Goal: Obtain resource: Download file/media

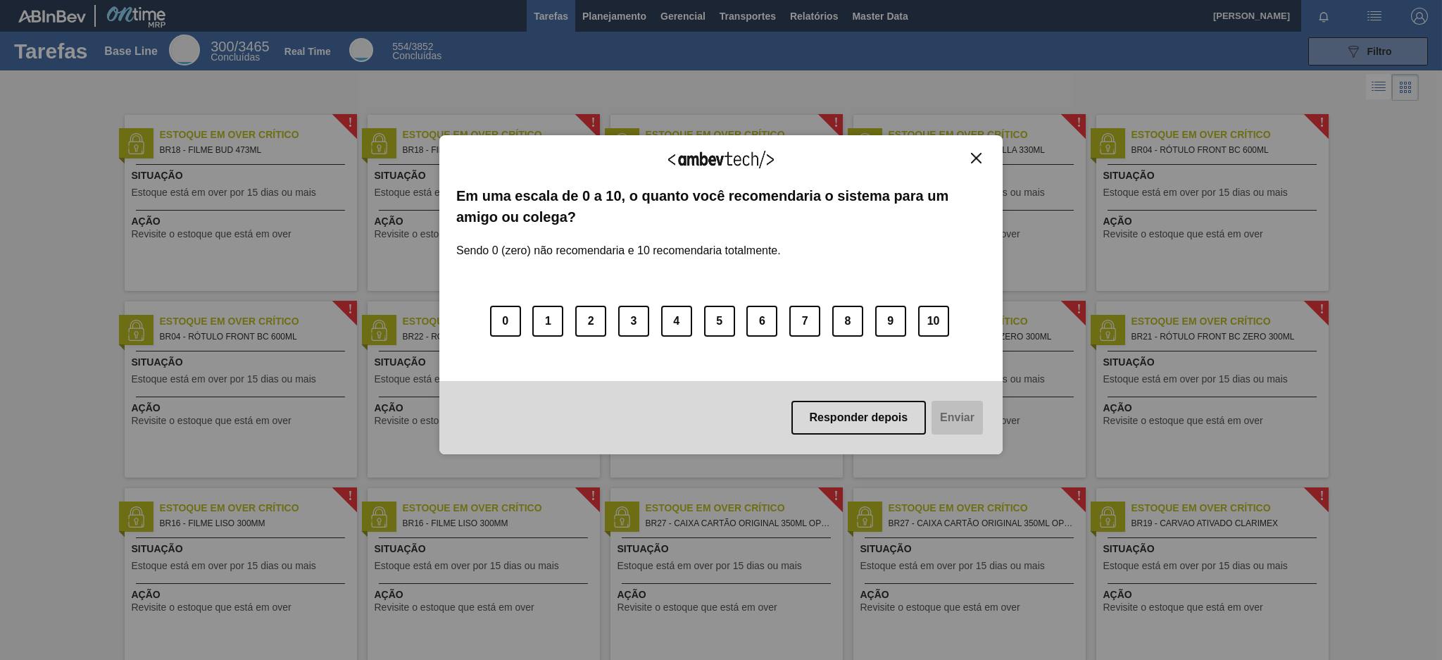
click at [977, 157] on img "Close" at bounding box center [976, 158] width 11 height 11
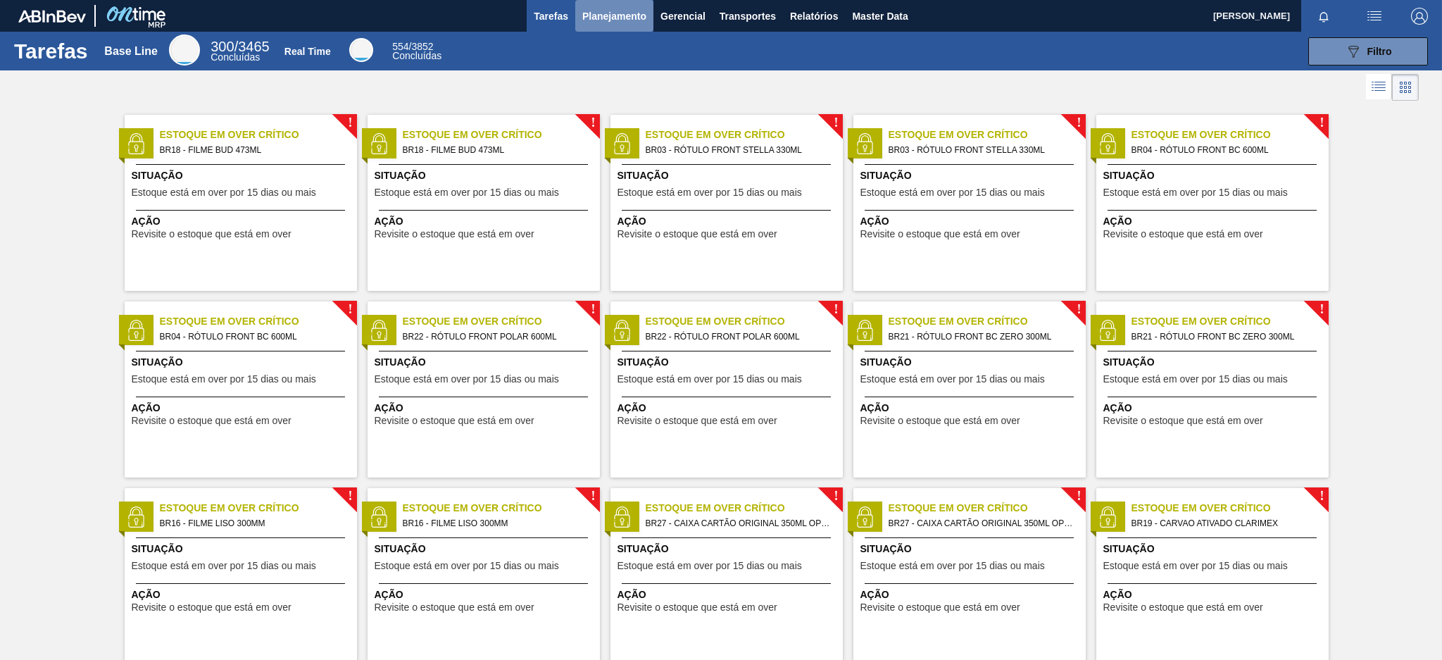
click at [626, 11] on span "Planejamento" at bounding box center [614, 16] width 64 height 17
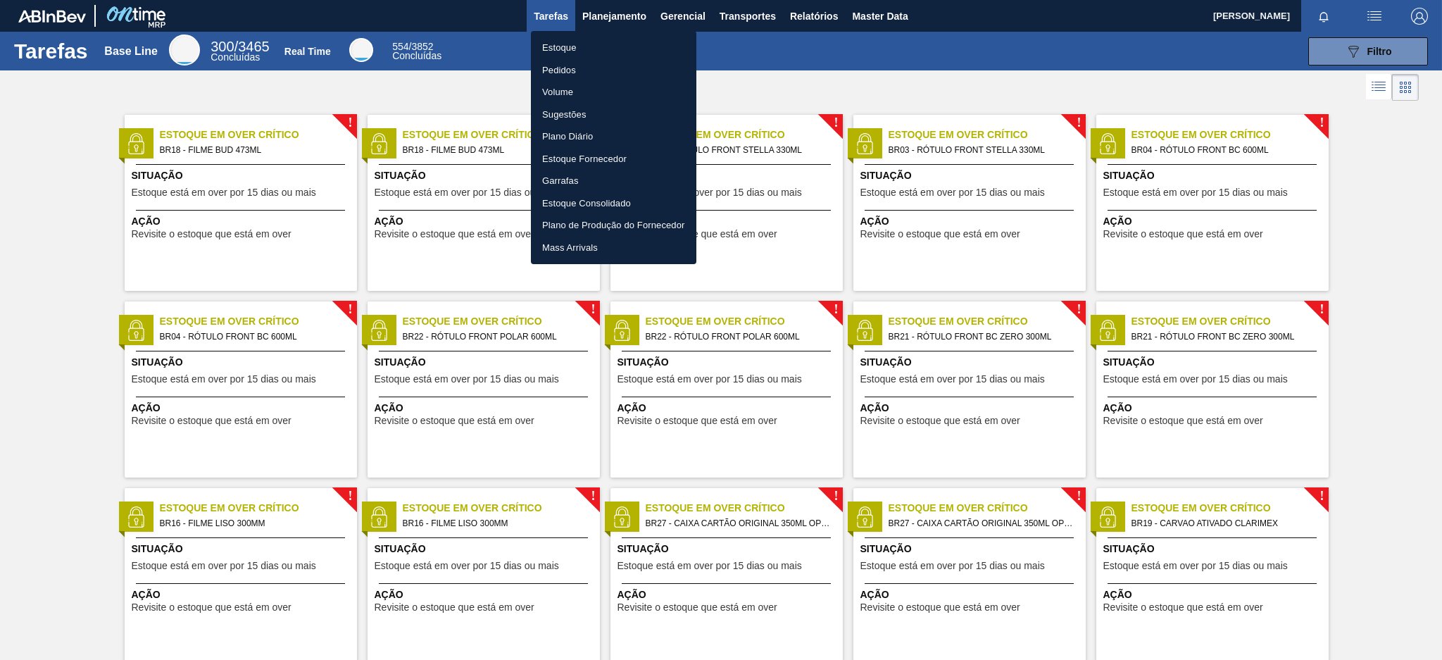
click at [560, 69] on li "Pedidos" at bounding box center [613, 70] width 165 height 23
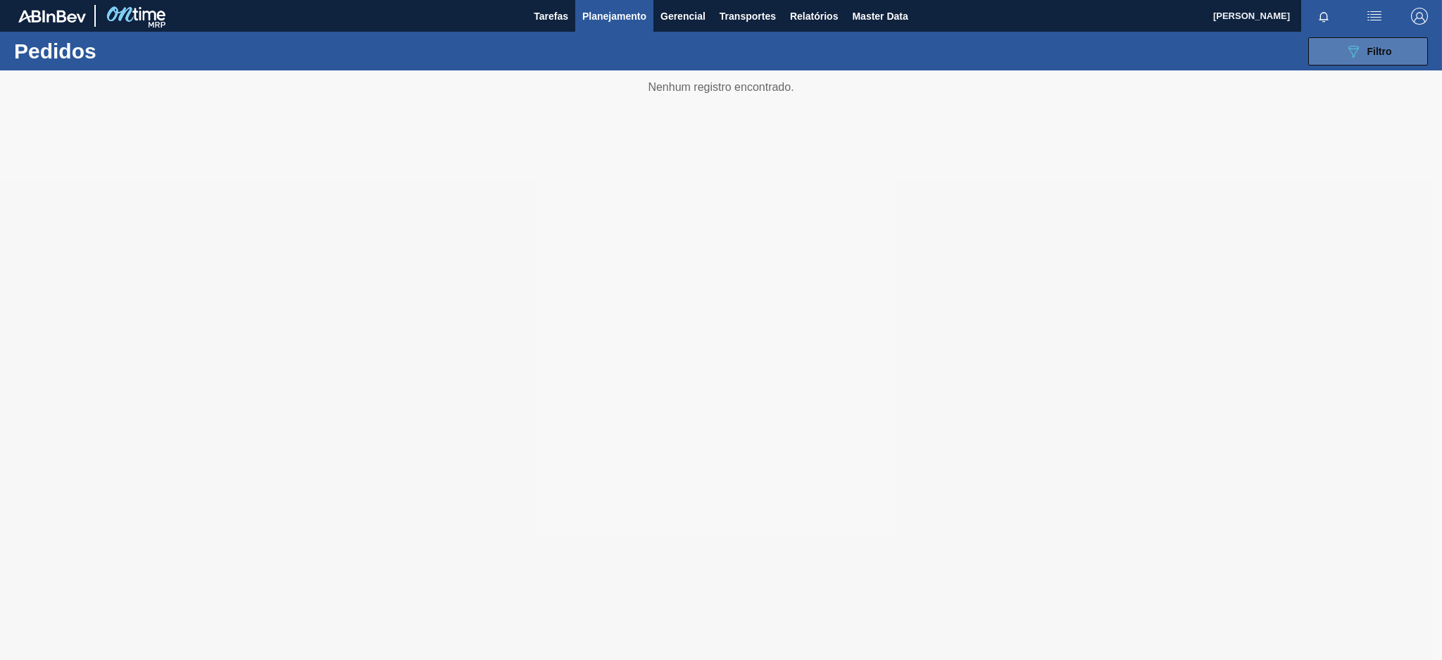
click at [1354, 54] on icon at bounding box center [1353, 52] width 11 height 12
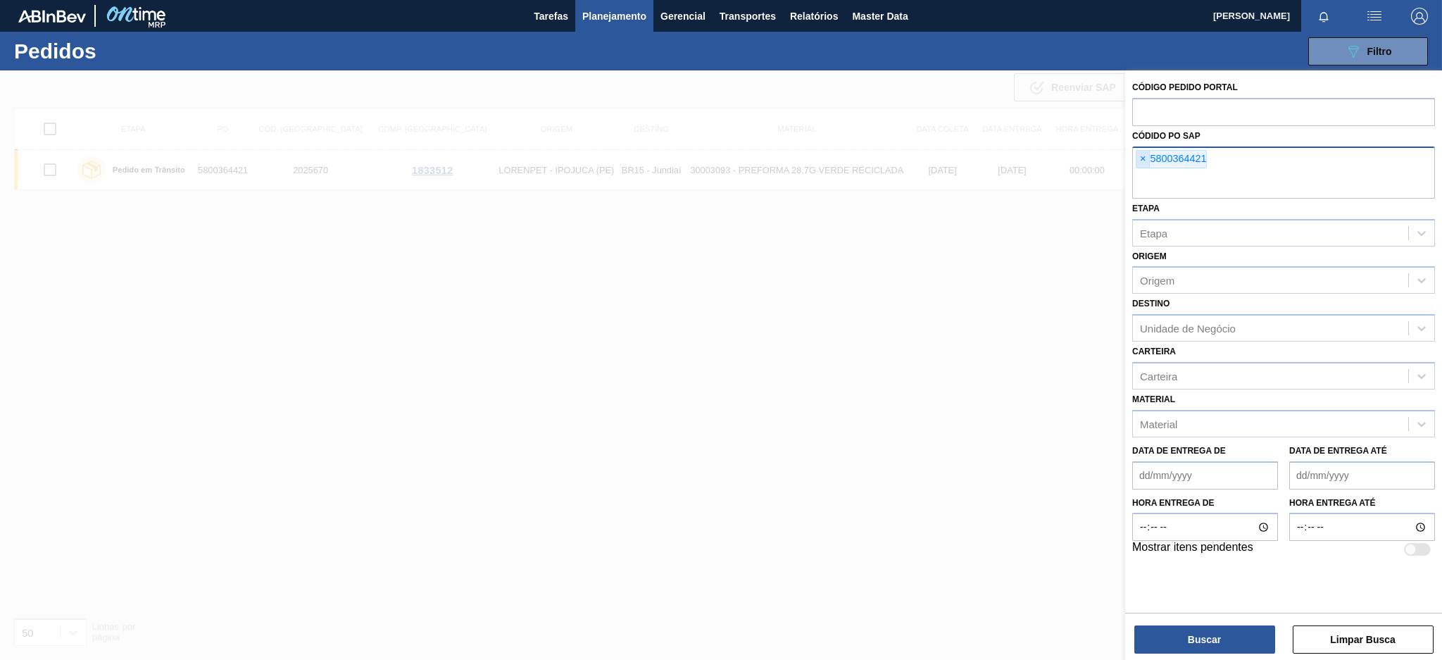
click at [1145, 156] on span "×" at bounding box center [1142, 159] width 13 height 17
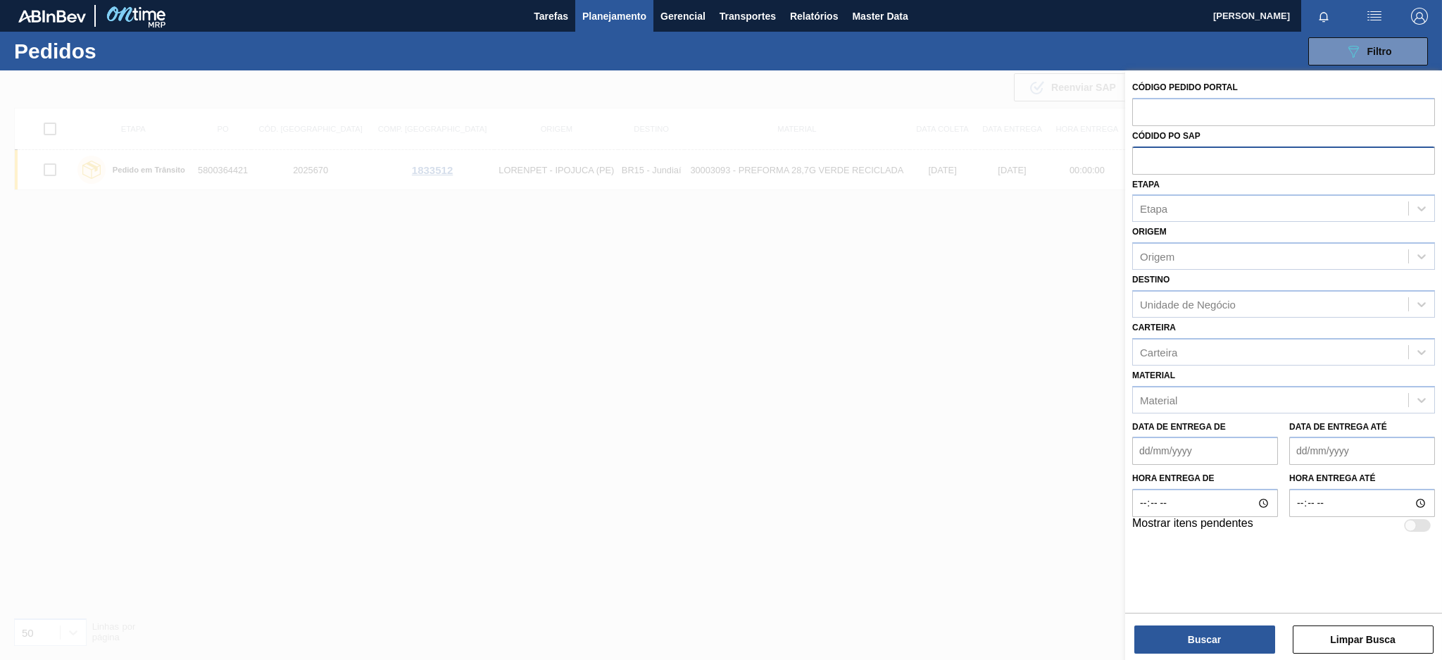
click at [1181, 161] on input "text" at bounding box center [1283, 159] width 303 height 27
paste input "5800369209"
type input "5800369209"
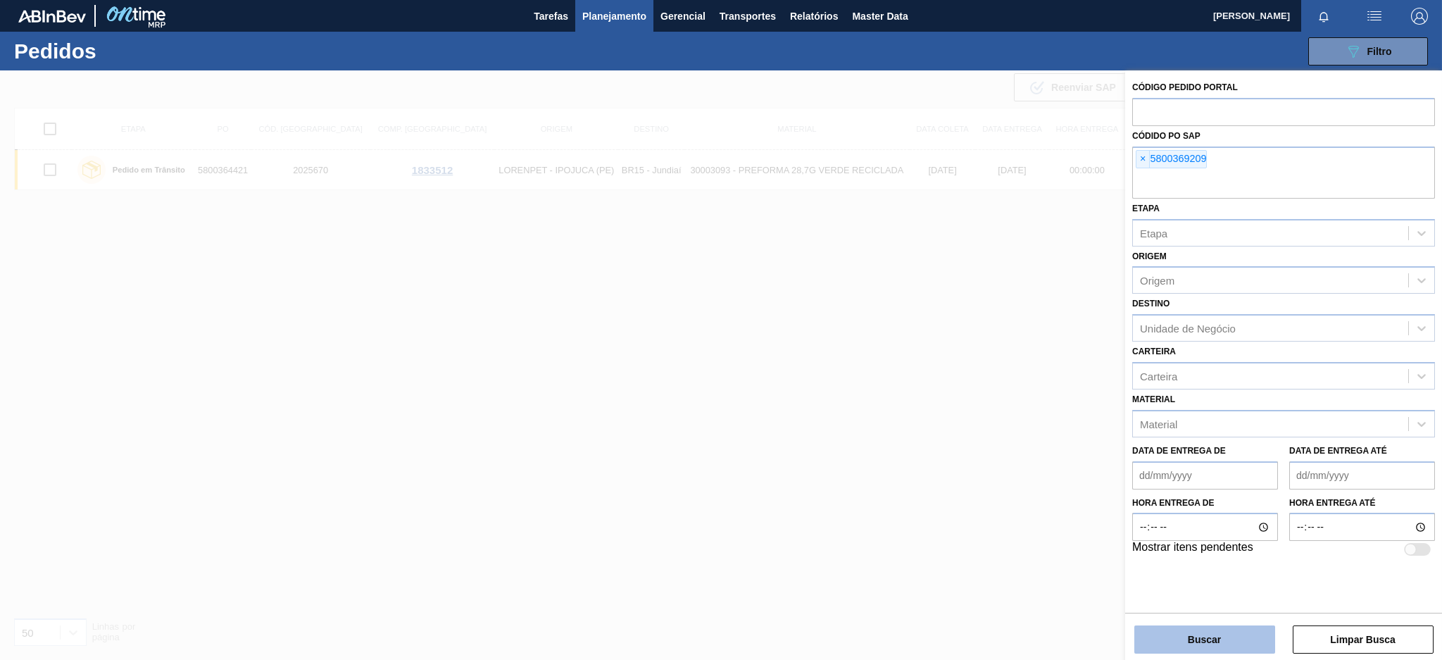
click at [1212, 636] on button "Buscar" at bounding box center [1204, 639] width 141 height 28
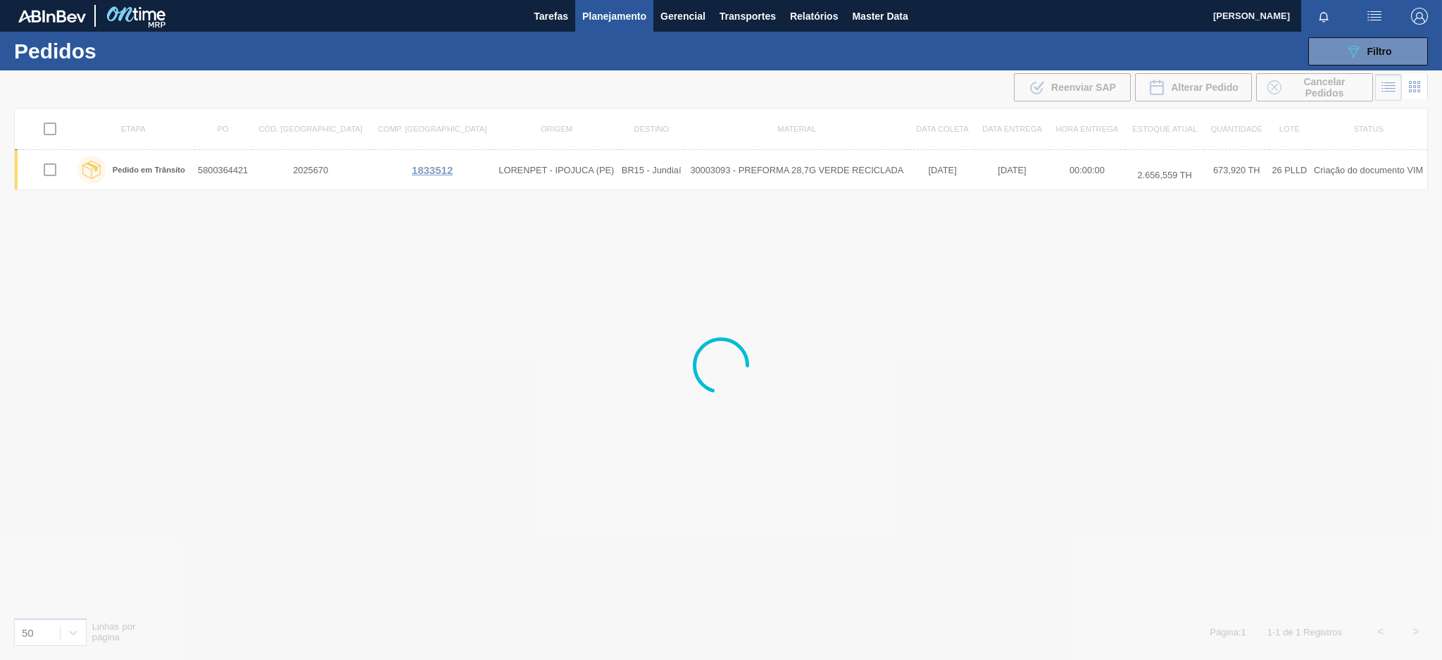
click at [1212, 636] on div at bounding box center [721, 364] width 1442 height 589
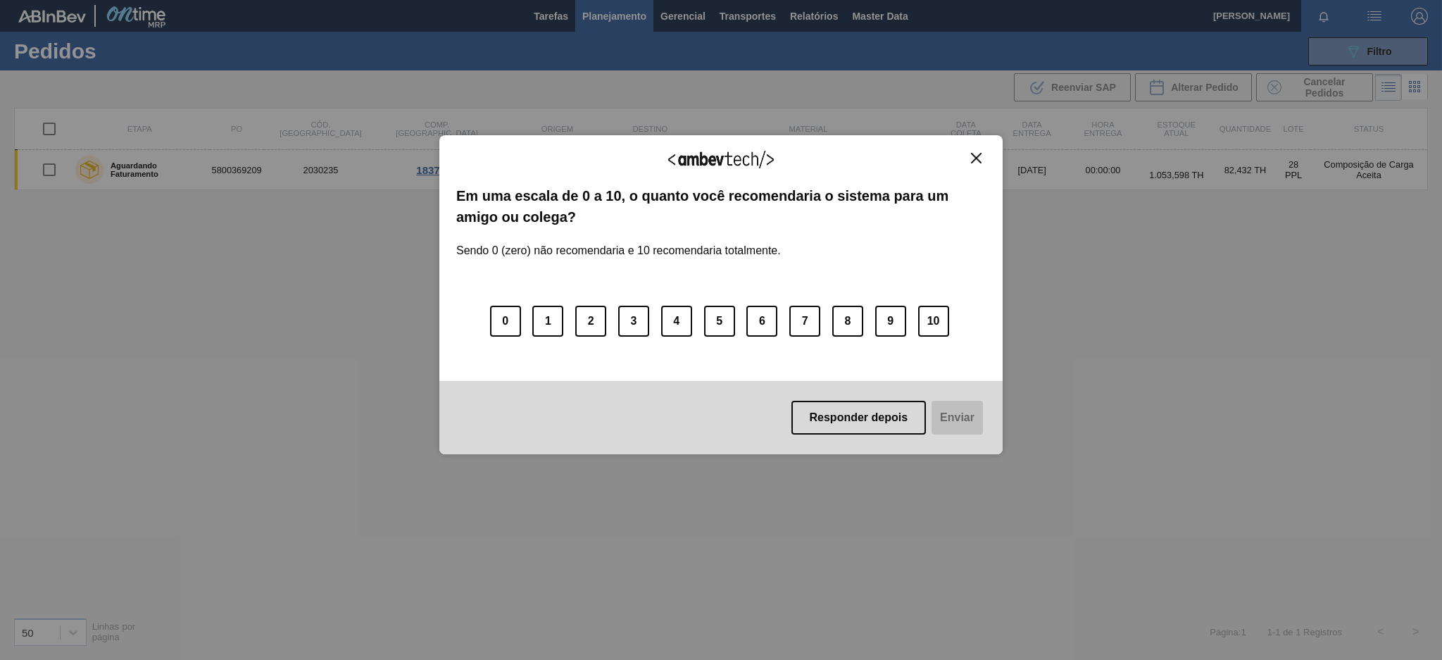
click at [981, 162] on img "Close" at bounding box center [976, 158] width 11 height 11
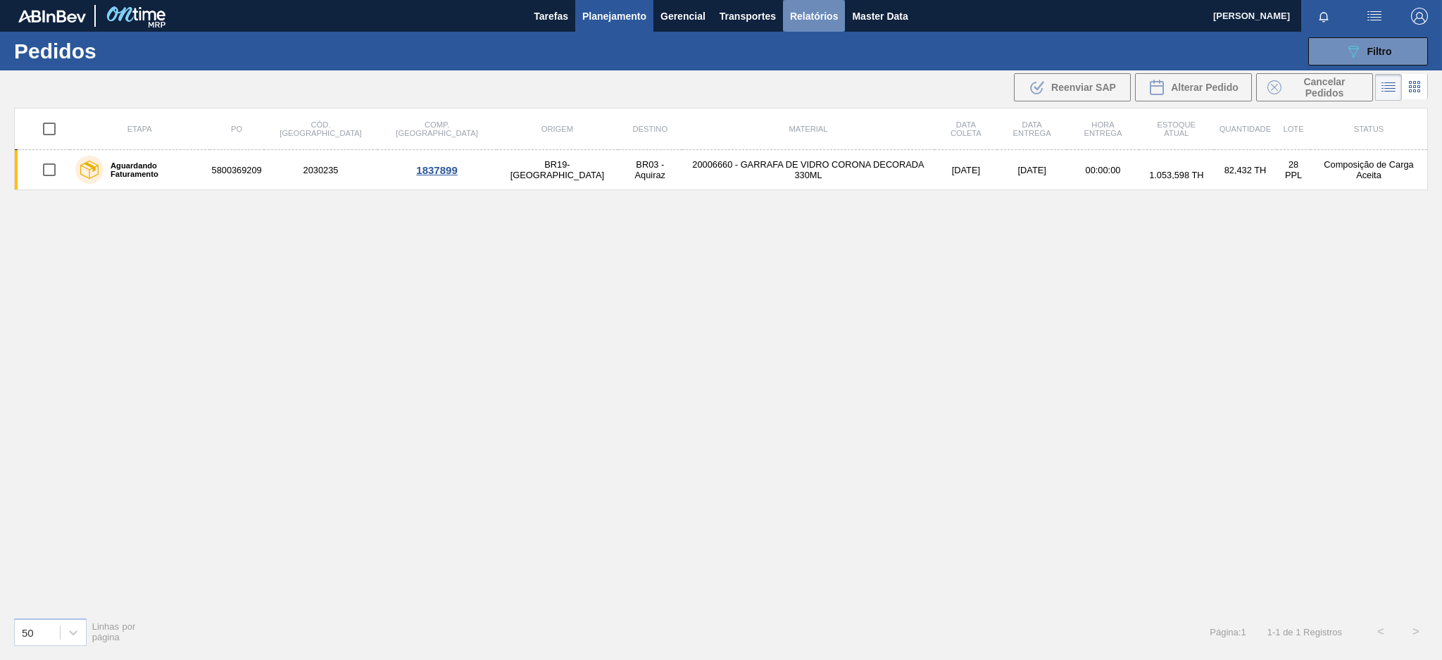
click at [797, 23] on span "Relatórios" at bounding box center [814, 16] width 48 height 17
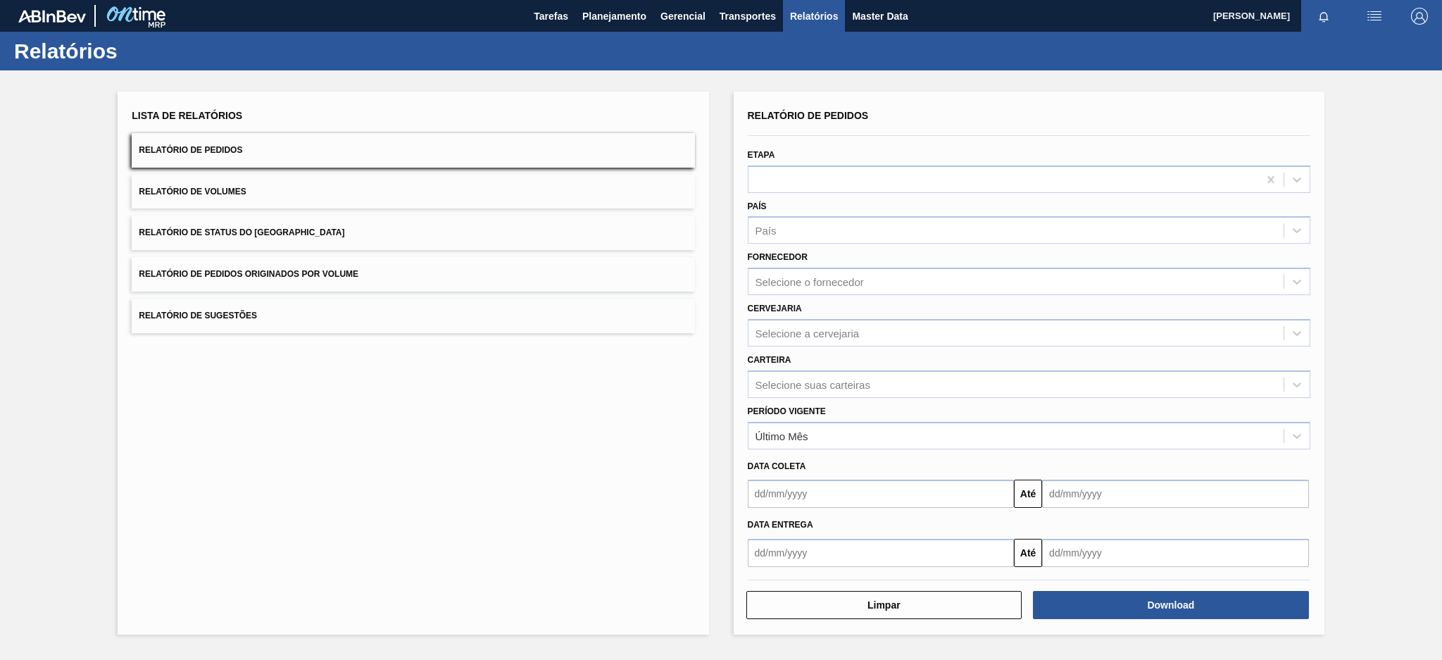
click at [485, 279] on button "Relatório de Pedidos Originados por Volume" at bounding box center [413, 274] width 562 height 34
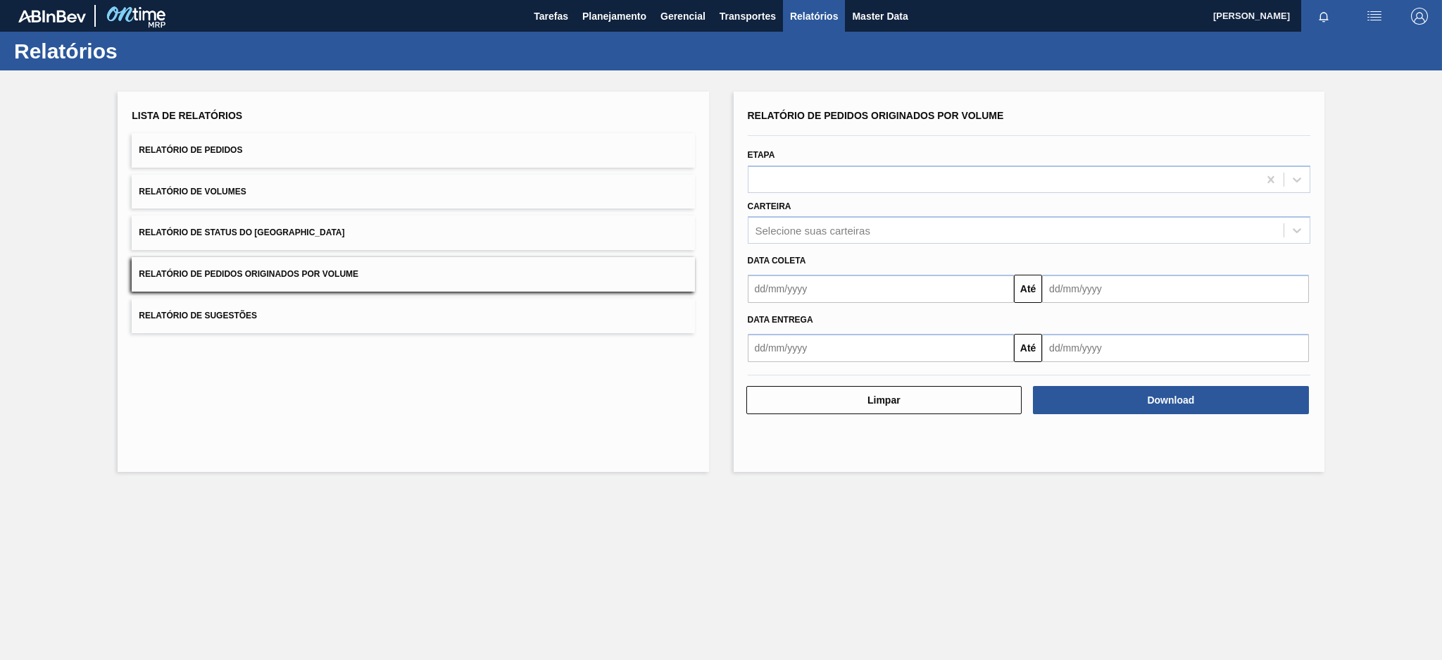
click at [408, 151] on button "Relatório de Pedidos" at bounding box center [413, 150] width 562 height 34
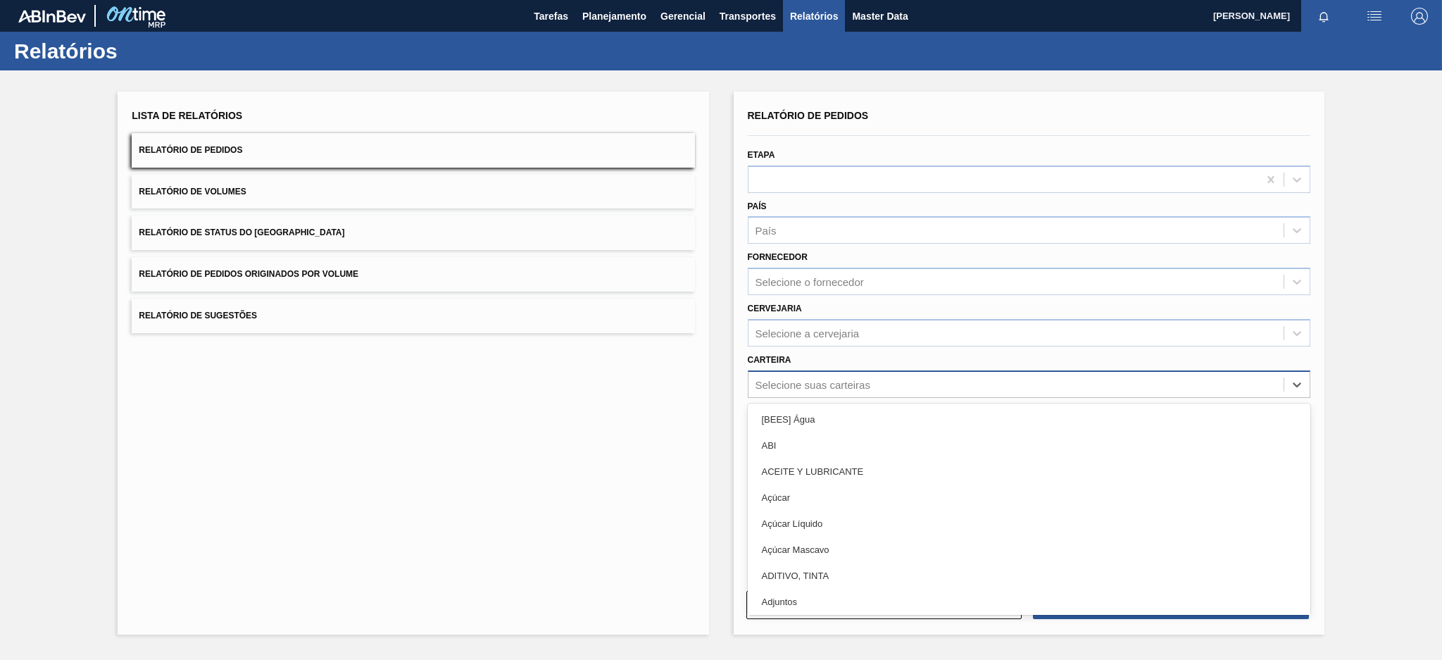
click at [810, 383] on div "Selecione suas carteiras" at bounding box center [812, 384] width 115 height 12
type input "mal"
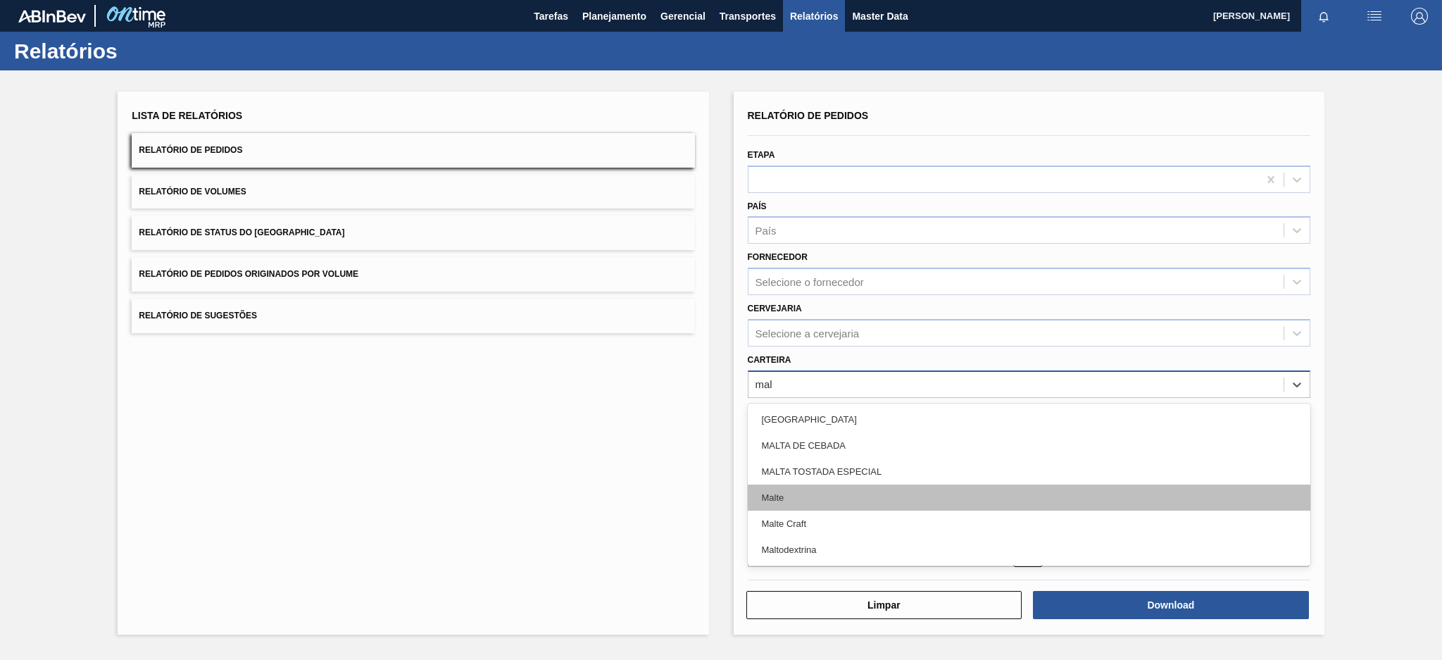
click at [798, 488] on div "Malte" at bounding box center [1029, 497] width 562 height 26
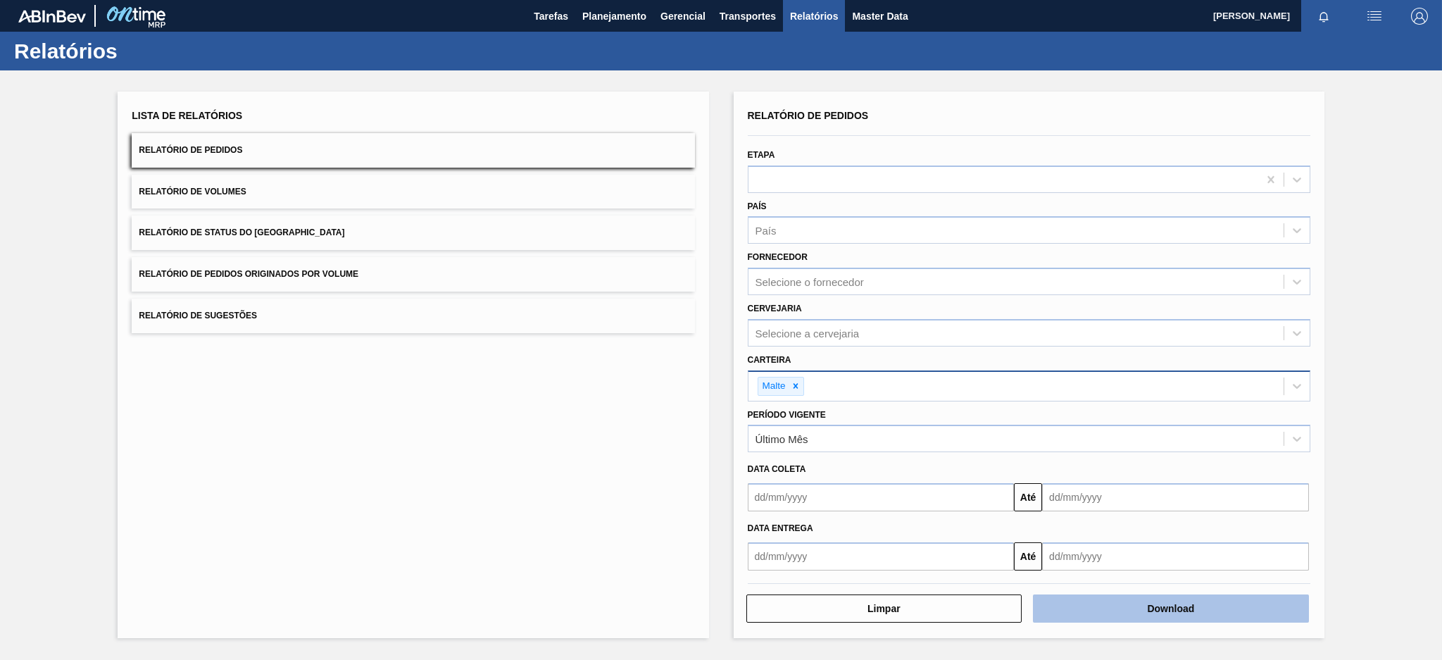
click at [1053, 605] on button "Download" at bounding box center [1171, 608] width 276 height 28
